Goal: Information Seeking & Learning: Check status

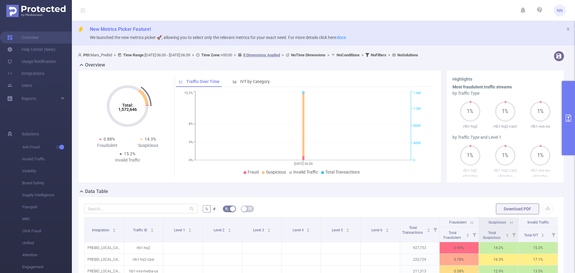
click at [571, 116] on icon "primary" at bounding box center [568, 117] width 5 height 7
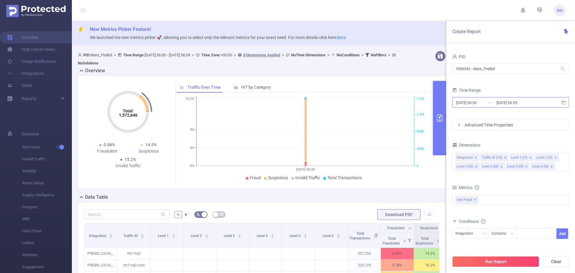
click at [527, 102] on input "[DATE] 06:59" at bounding box center [520, 103] width 49 height 8
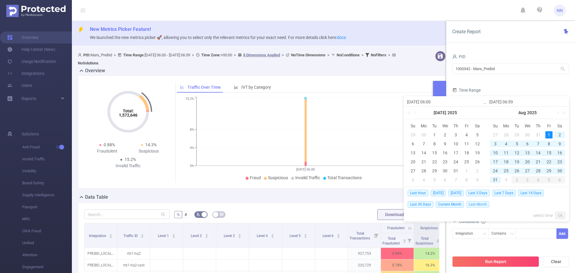
click at [472, 203] on span "Last Month" at bounding box center [477, 204] width 23 height 7
type input "[DATE] 00:00"
type input "[DATE] 23:59"
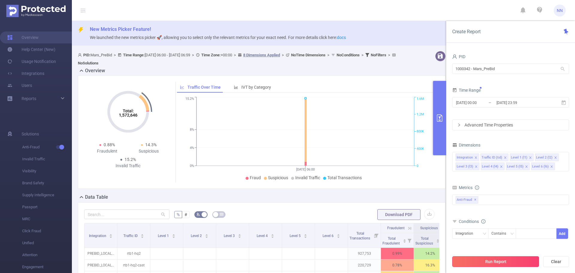
click at [472, 258] on button "Run Report" at bounding box center [495, 261] width 87 height 11
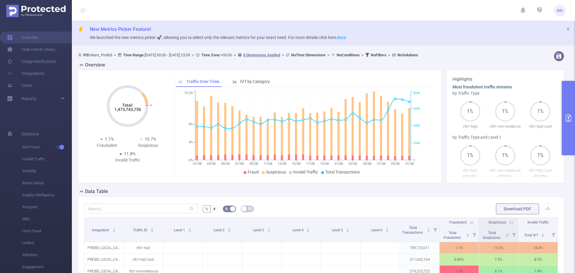
click at [131, 108] on tspan "1,473,743,756" at bounding box center [127, 109] width 27 height 5
click at [131, 110] on tspan "1,473,743,756" at bounding box center [127, 109] width 27 height 5
click at [131, 109] on tspan "1,473,743,756" at bounding box center [127, 109] width 27 height 5
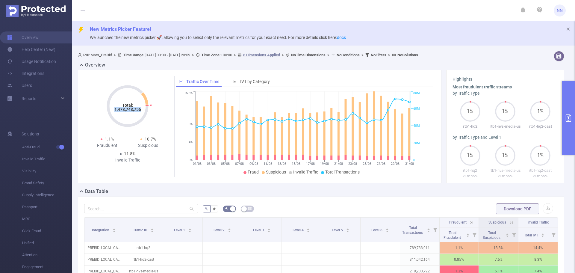
click at [131, 109] on tspan "1,473,743,756" at bounding box center [127, 109] width 27 height 5
copy tspan "1,473,743,756"
click at [568, 120] on icon "primary" at bounding box center [568, 117] width 7 height 7
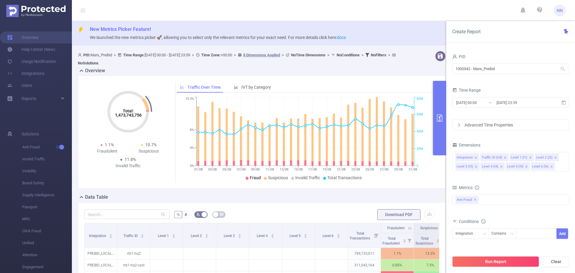
click at [565, 8] on span "NN" at bounding box center [560, 10] width 12 height 12
click at [528, 44] on link "Logout" at bounding box center [533, 48] width 66 height 8
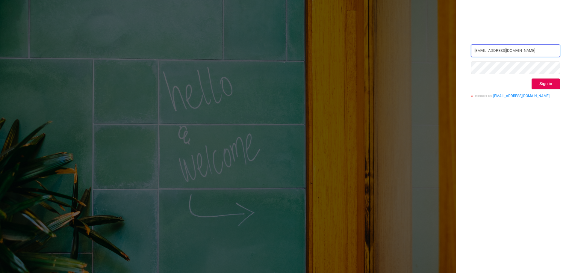
drag, startPoint x: 517, startPoint y: 46, endPoint x: 455, endPoint y: 52, distance: 62.0
click at [456, 52] on div "[EMAIL_ADDRESS][DOMAIN_NAME] Sign in contact us [EMAIL_ADDRESS][DOMAIN_NAME]" at bounding box center [287, 136] width 575 height 273
type input "[EMAIL_ADDRESS][DOMAIN_NAME]"
click at [535, 81] on button "Sign in" at bounding box center [546, 83] width 28 height 11
